Goal: Task Accomplishment & Management: Manage account settings

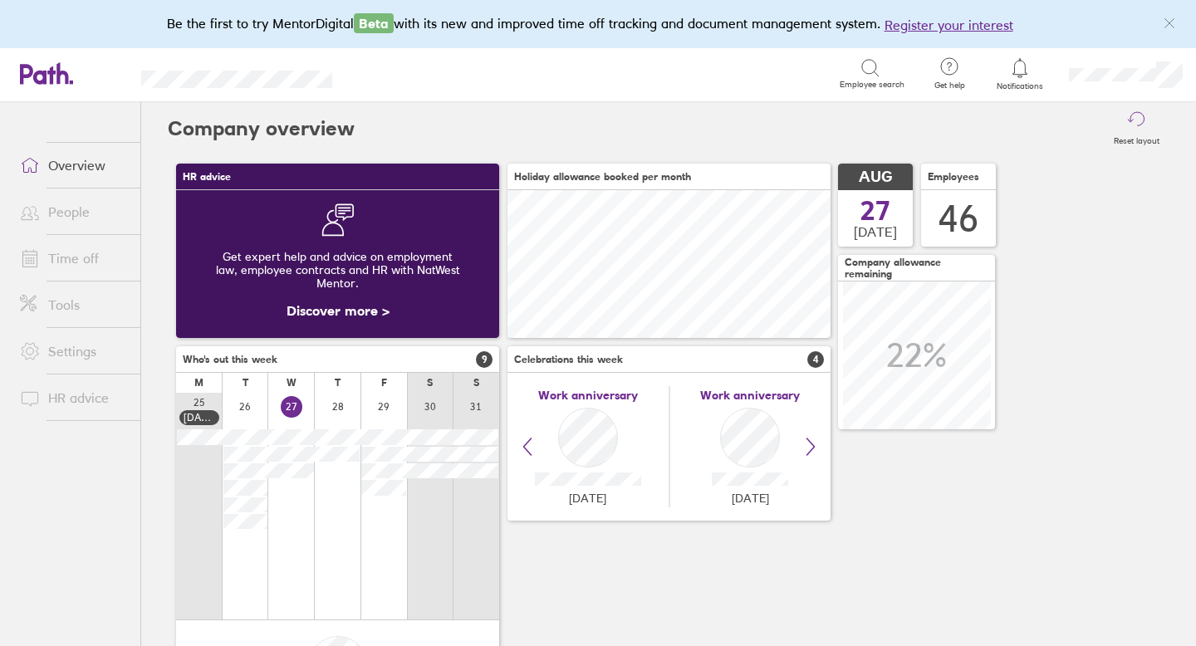
scroll to position [148, 323]
click at [86, 259] on link "Time off" at bounding box center [74, 258] width 134 height 33
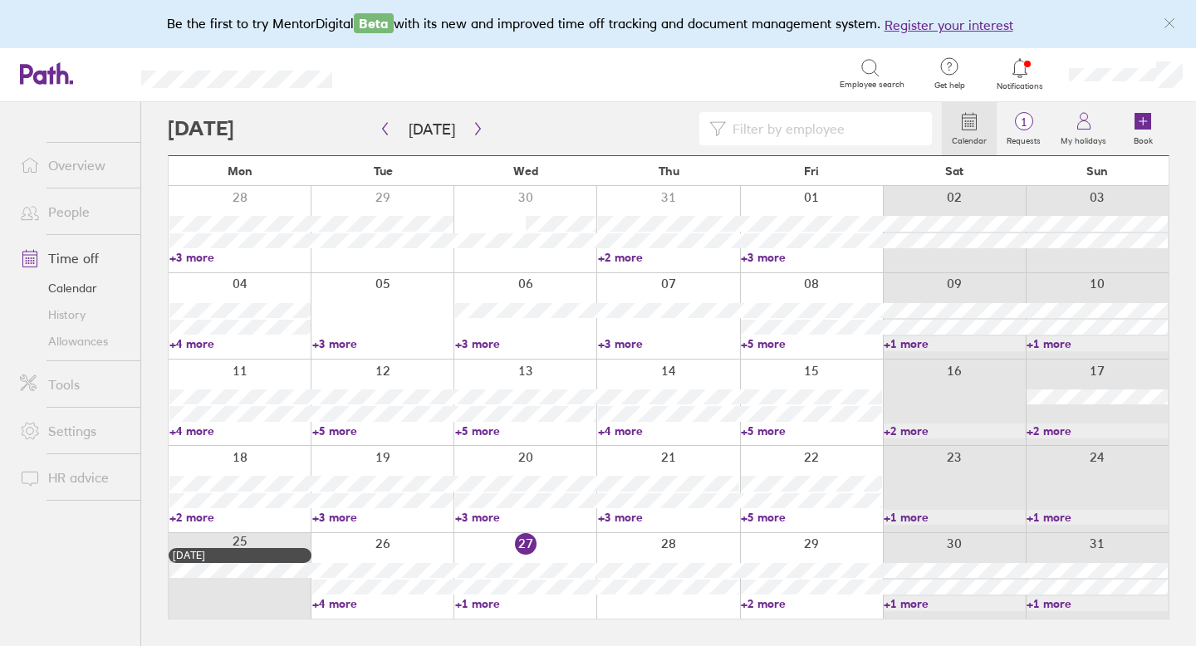
click at [1029, 127] on span "1" at bounding box center [1024, 121] width 54 height 13
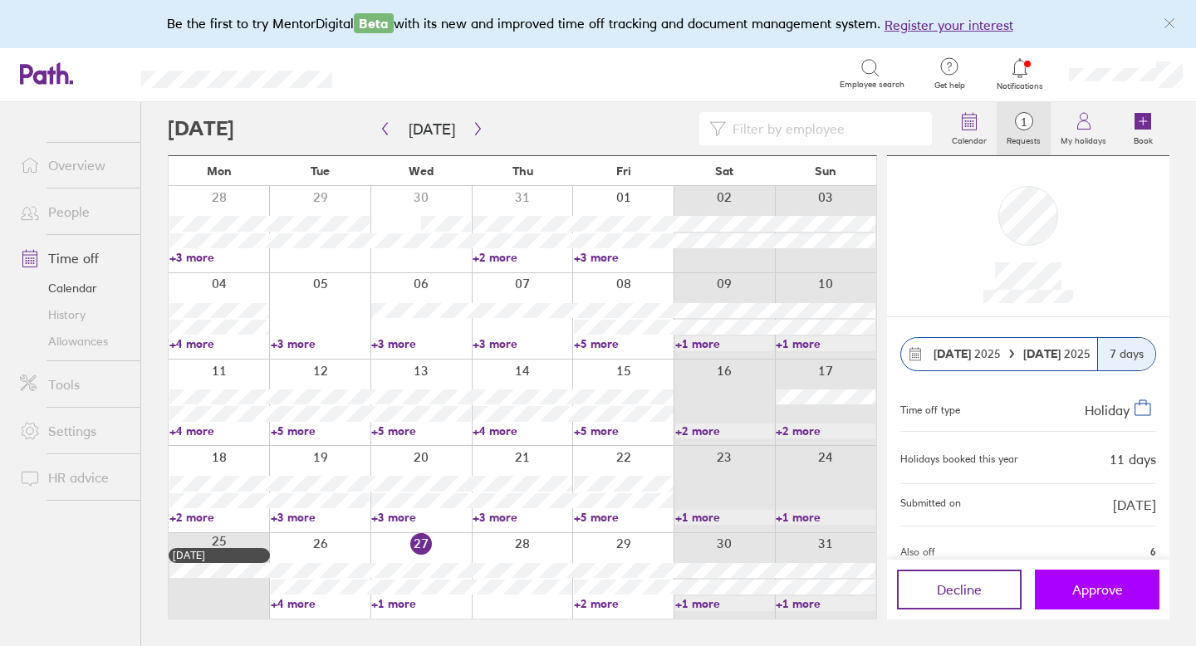
click at [1088, 583] on span "Approve" at bounding box center [1097, 589] width 51 height 15
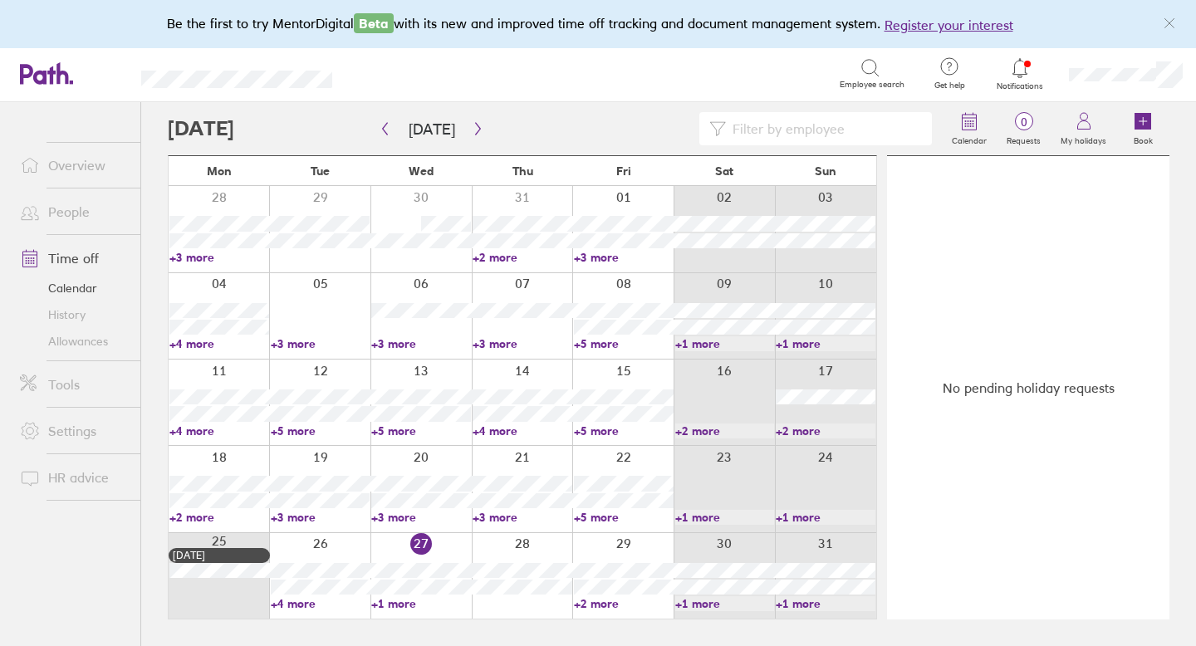
click at [90, 335] on link "Allowances" at bounding box center [74, 341] width 134 height 27
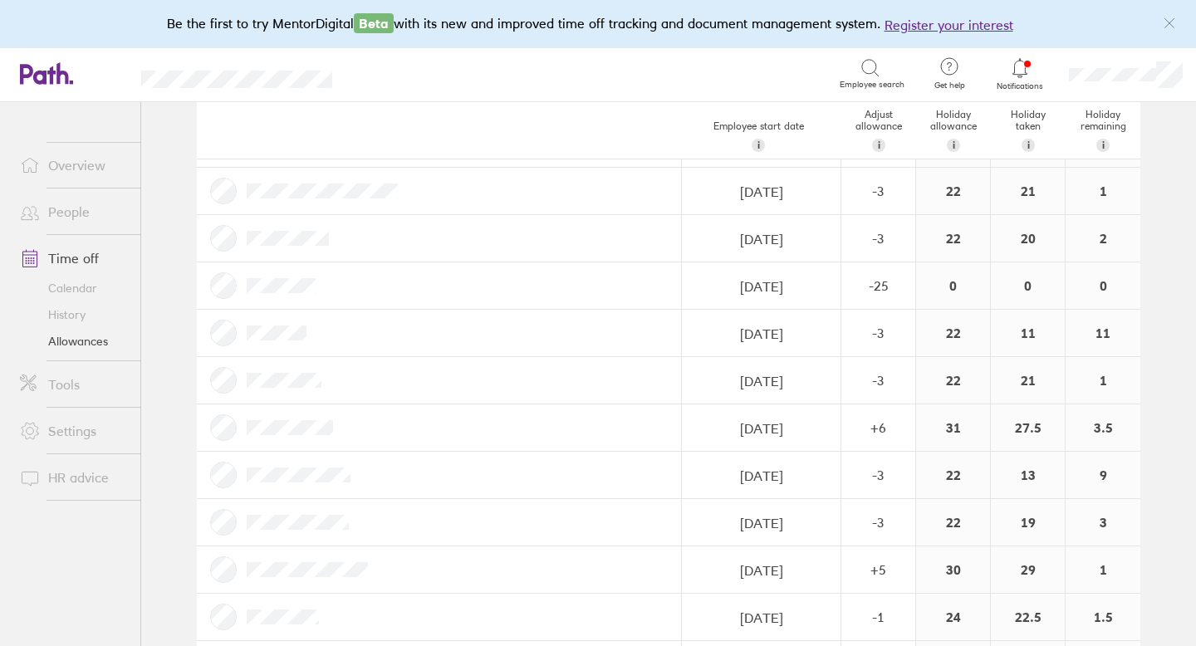
scroll to position [1224, 0]
